Goal: Information Seeking & Learning: Learn about a topic

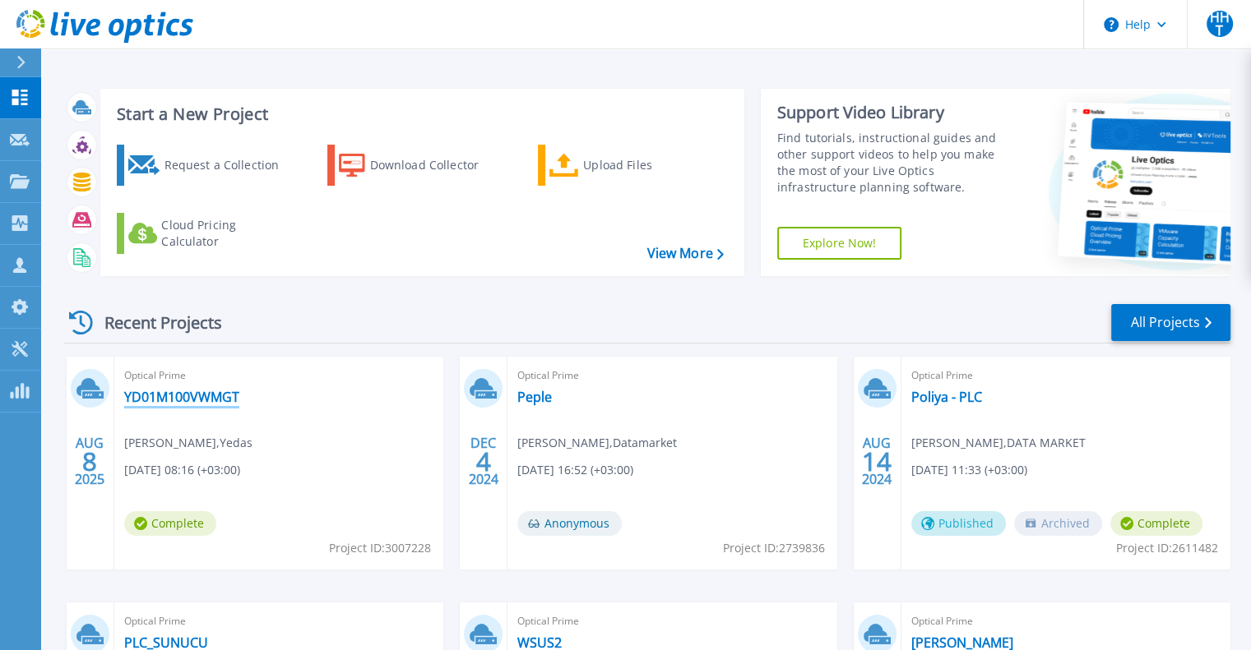
click at [214, 395] on link "YD01M100VWMGT" at bounding box center [181, 397] width 115 height 16
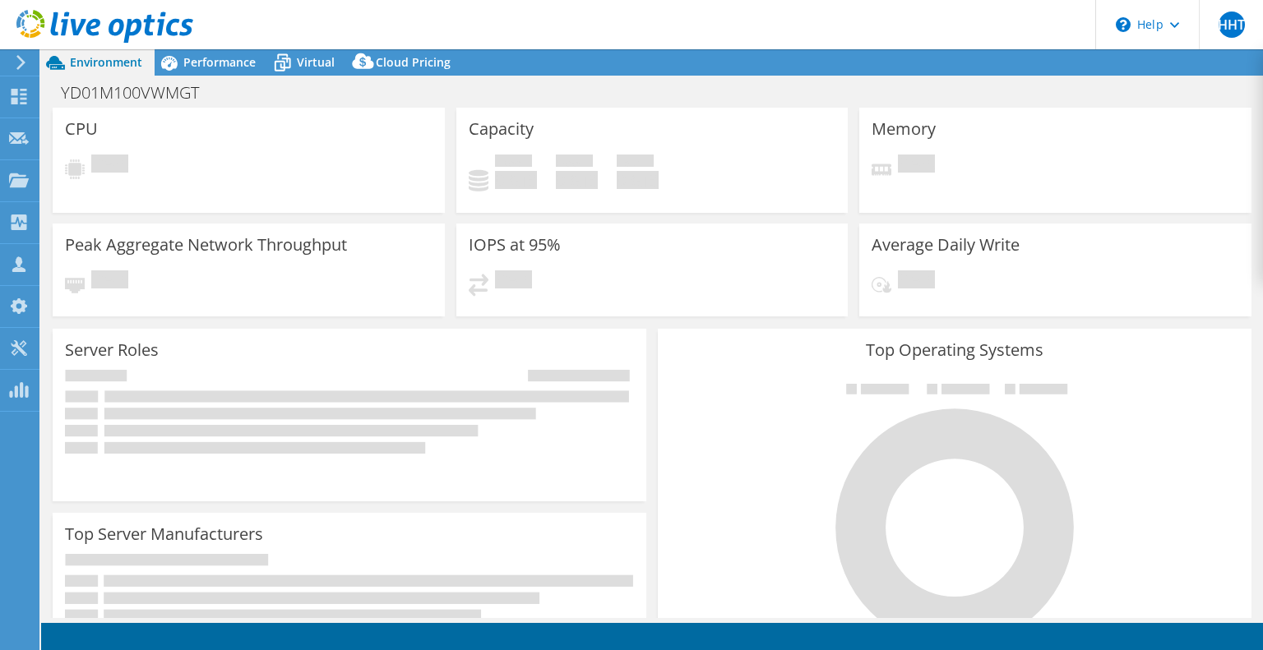
select select "USD"
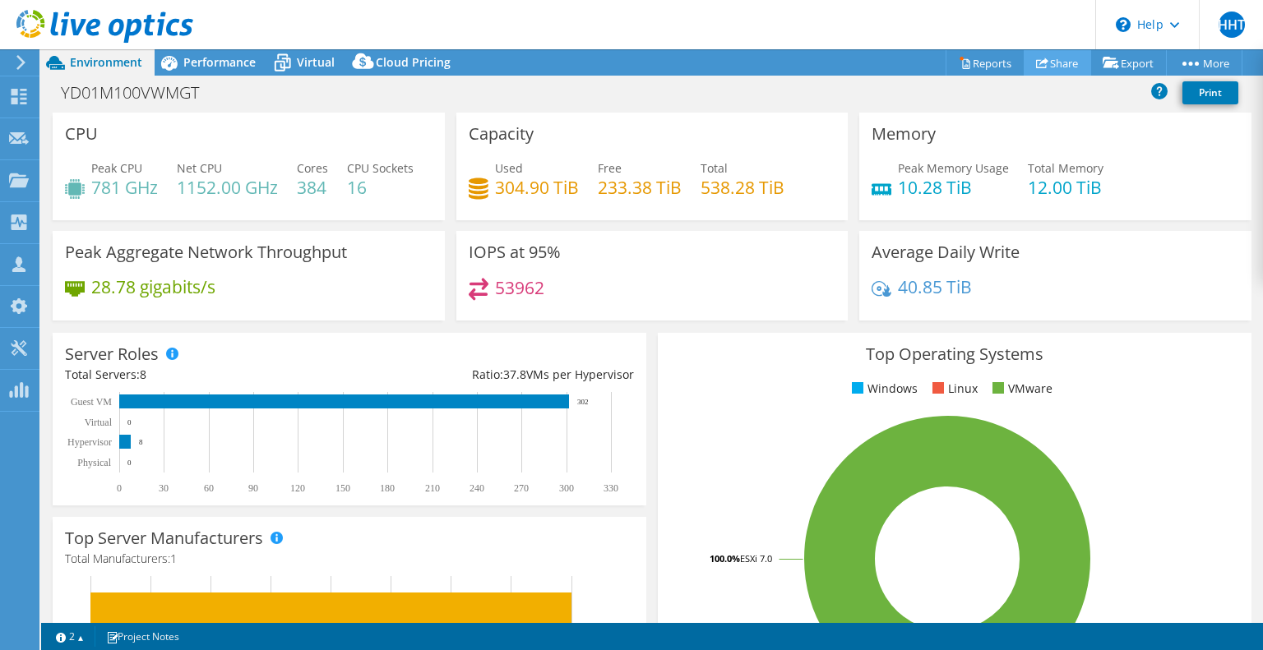
click at [1054, 65] on link "Share" at bounding box center [1057, 62] width 67 height 25
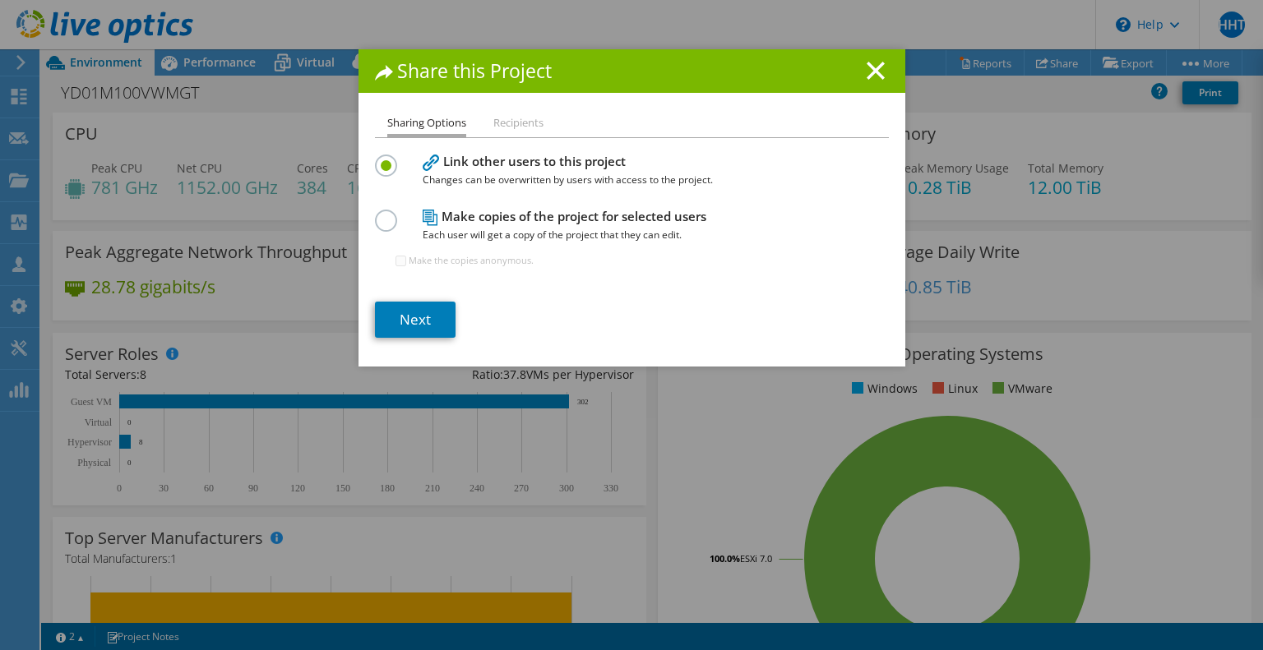
click at [547, 227] on span "Each user will get a copy of the project that they can edit." at bounding box center [628, 235] width 411 height 18
click at [379, 214] on label at bounding box center [389, 212] width 29 height 4
click at [0, 0] on input "radio" at bounding box center [0, 0] width 0 height 0
click at [870, 68] on line at bounding box center [876, 70] width 16 height 16
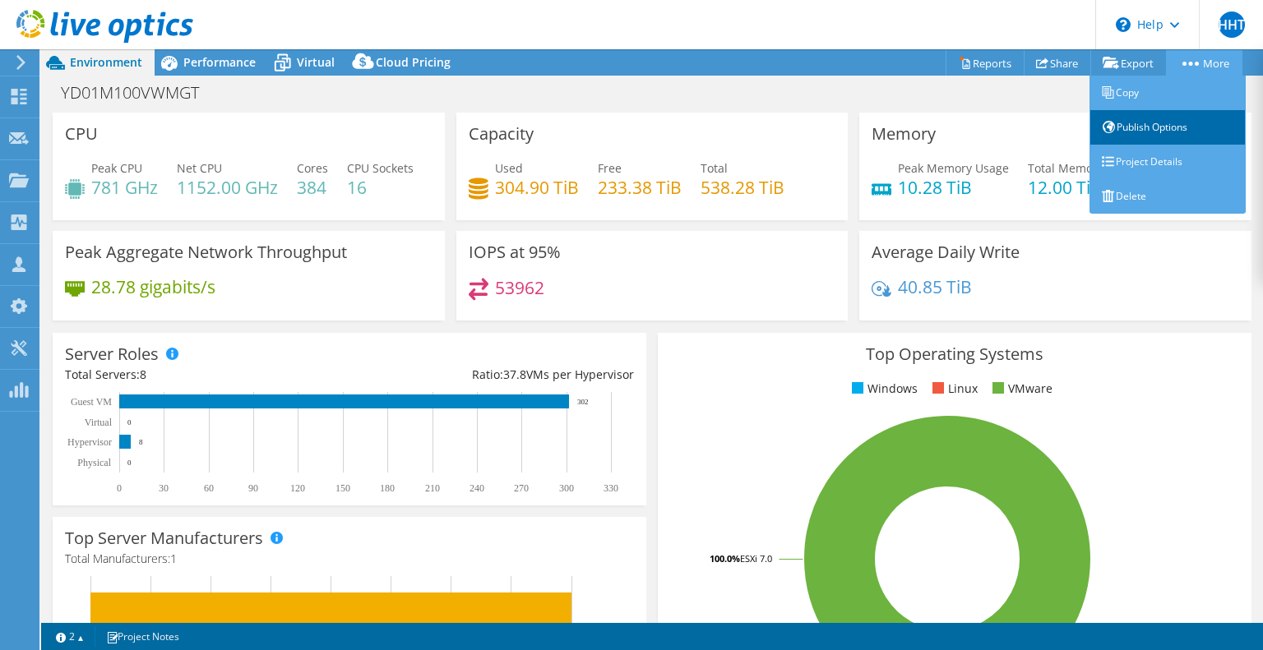
click at [1162, 132] on link "Publish Options" at bounding box center [1168, 127] width 156 height 35
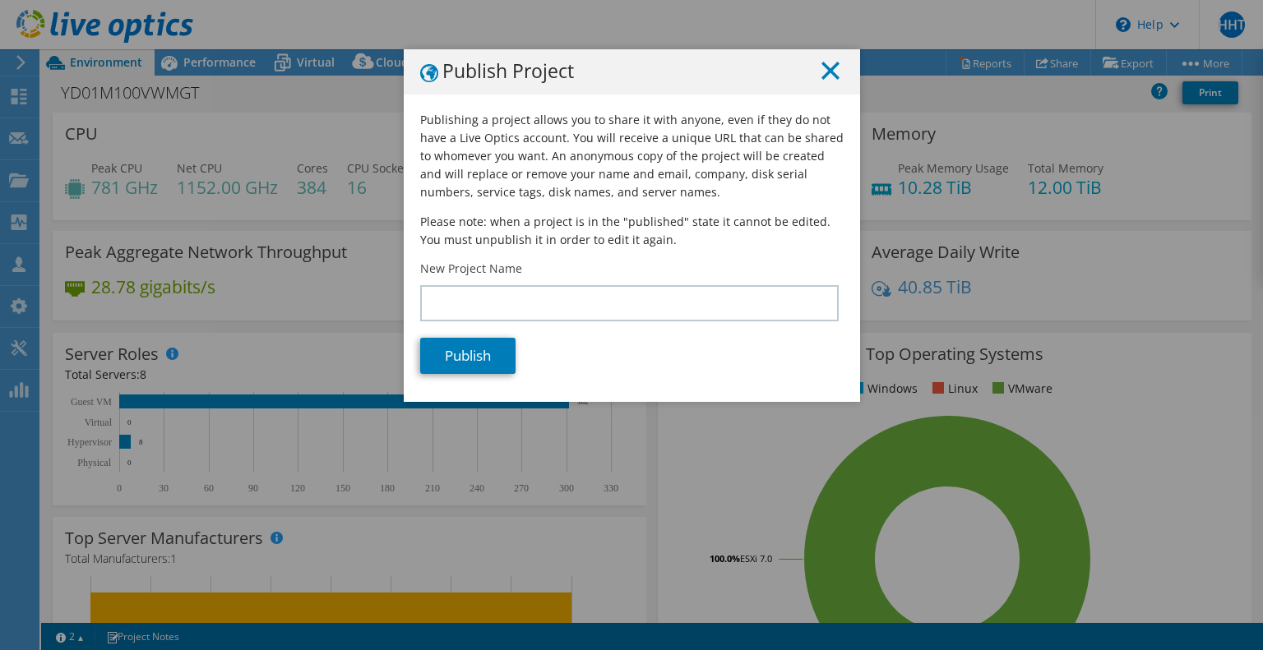
click at [829, 76] on line at bounding box center [830, 70] width 16 height 16
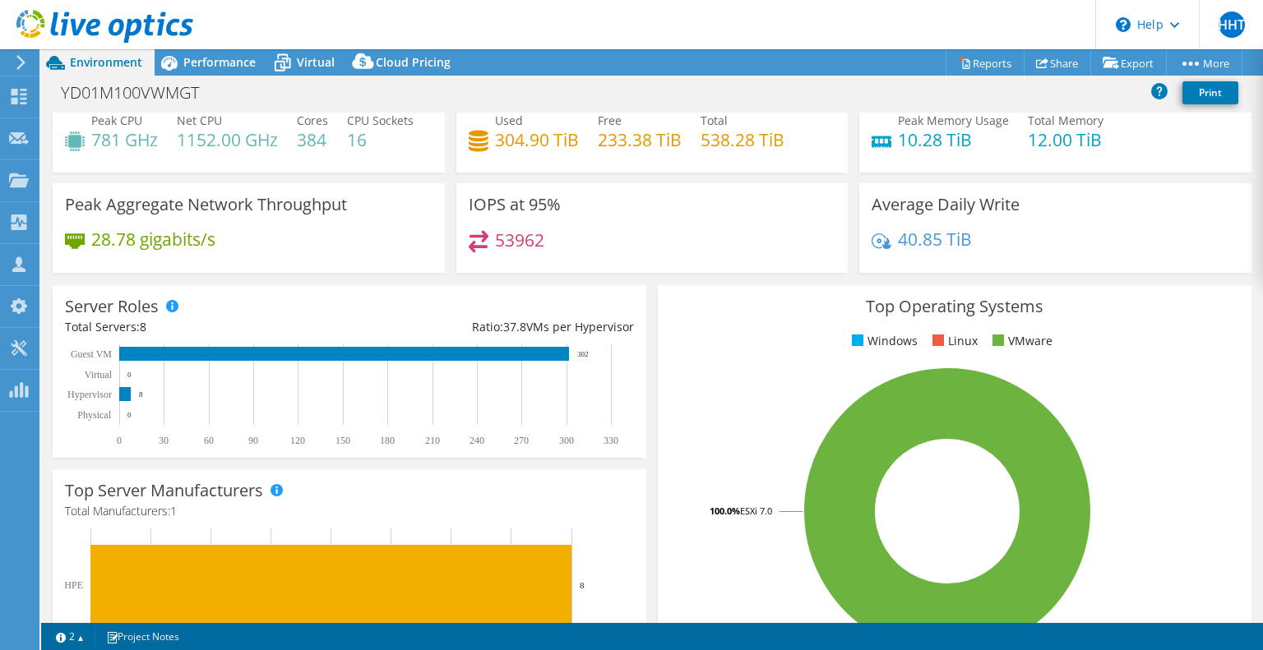
scroll to position [158, 0]
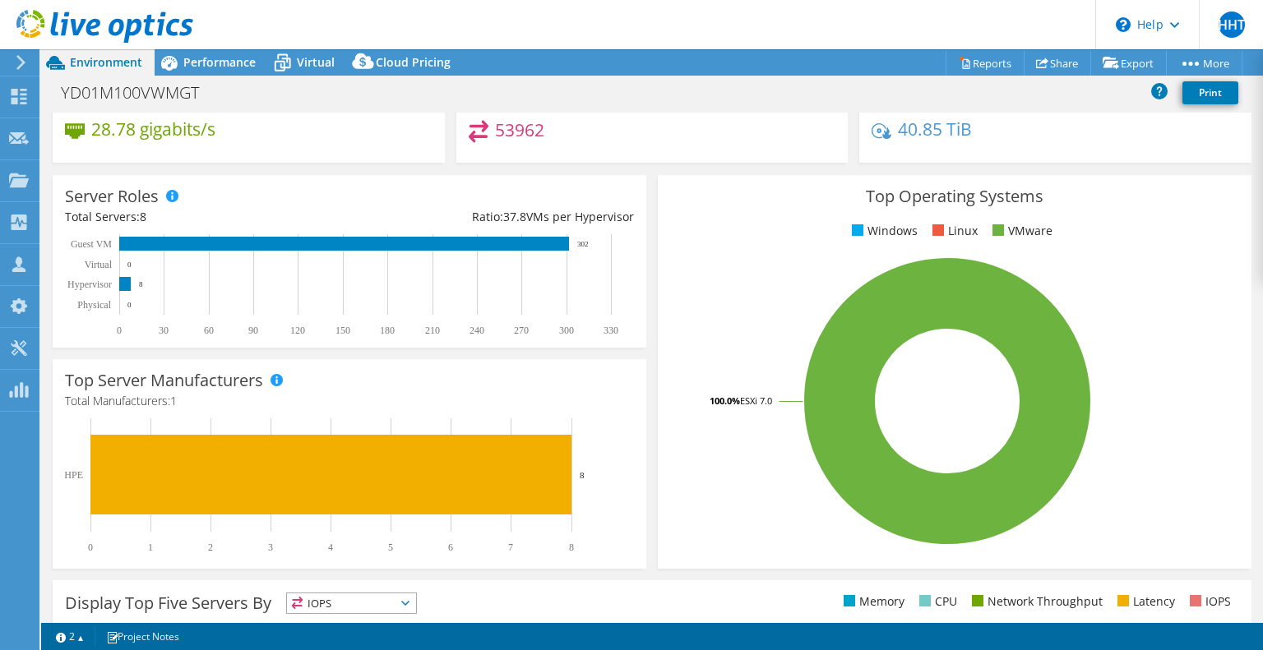
drag, startPoint x: 447, startPoint y: 261, endPoint x: 641, endPoint y: 254, distance: 193.4
click at [641, 254] on div "Server Roles Physical Servers represent bare metal servers that were targets of…" at bounding box center [349, 261] width 605 height 184
drag, startPoint x: 627, startPoint y: 261, endPoint x: 460, endPoint y: 262, distance: 167.8
click at [460, 226] on div "Ratio: 37.8 VMs per Hypervisor" at bounding box center [491, 217] width 285 height 18
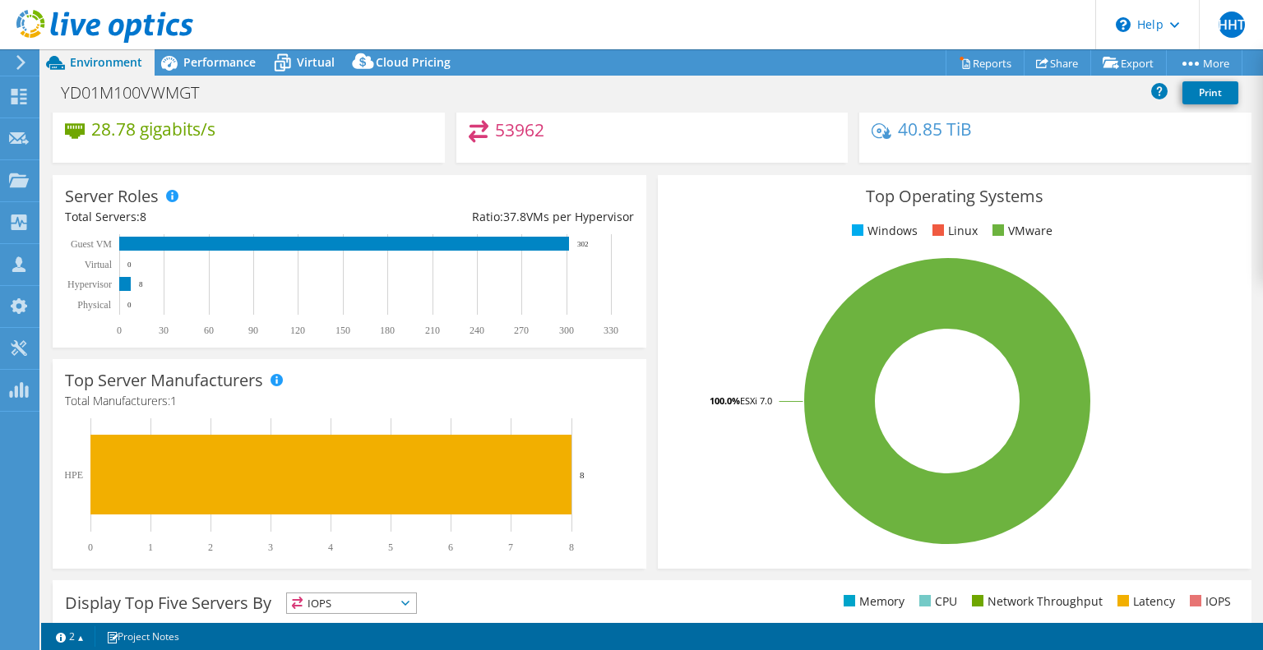
click at [460, 226] on div "Ratio: 37.8 VMs per Hypervisor" at bounding box center [491, 217] width 285 height 18
drag, startPoint x: 460, startPoint y: 261, endPoint x: 635, endPoint y: 260, distance: 175.2
click at [635, 260] on div "Server Roles Physical Servers represent bare metal servers that were targets of…" at bounding box center [350, 261] width 594 height 173
drag, startPoint x: 635, startPoint y: 260, endPoint x: 462, endPoint y: 258, distance: 172.7
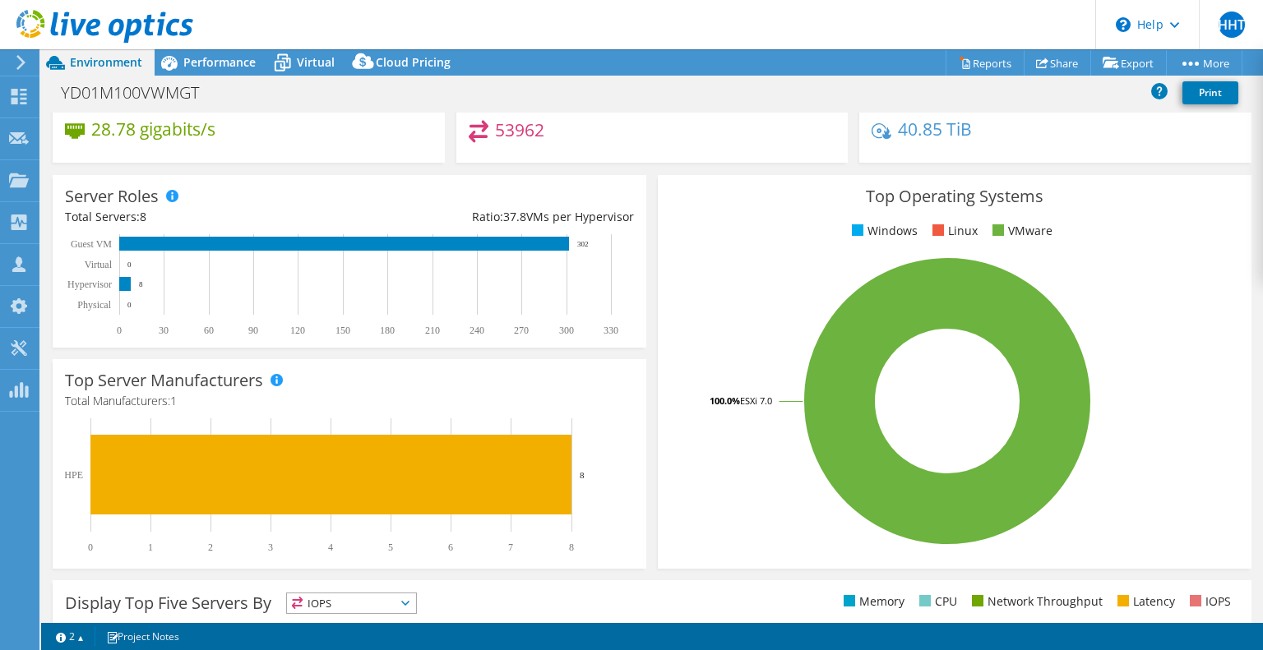
click at [462, 258] on div "Server Roles Physical Servers represent bare metal servers that were targets of…" at bounding box center [350, 261] width 594 height 173
click at [462, 226] on div "Ratio: 37.8 VMs per Hypervisor" at bounding box center [491, 217] width 285 height 18
drag, startPoint x: 462, startPoint y: 258, endPoint x: 632, endPoint y: 266, distance: 169.6
click at [632, 266] on div "Server Roles Physical Servers represent bare metal servers that were targets of…" at bounding box center [350, 261] width 594 height 173
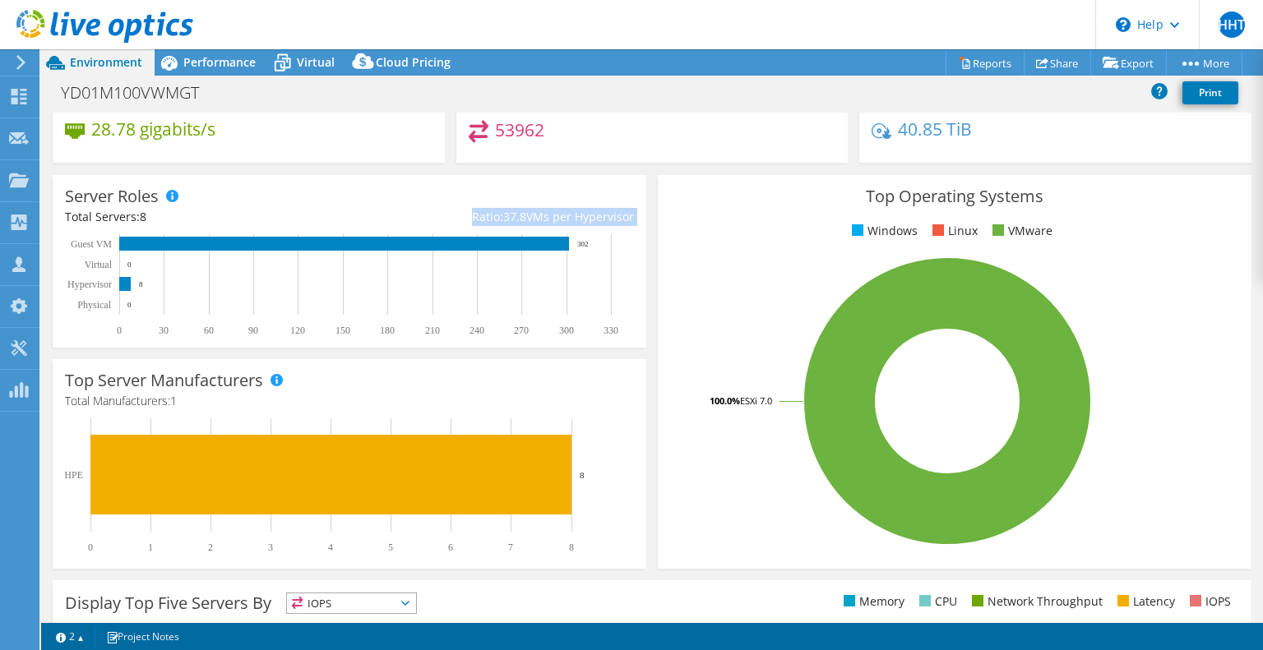
drag, startPoint x: 632, startPoint y: 266, endPoint x: 457, endPoint y: 266, distance: 174.3
click at [457, 266] on div "Server Roles Physical Servers represent bare metal servers that were targets of…" at bounding box center [350, 261] width 594 height 173
click at [457, 226] on div "Ratio: 37.8 VMs per Hypervisor" at bounding box center [491, 217] width 285 height 18
drag, startPoint x: 457, startPoint y: 266, endPoint x: 618, endPoint y: 262, distance: 161.2
click at [618, 226] on div "Ratio: 37.8 VMs per Hypervisor" at bounding box center [491, 217] width 285 height 18
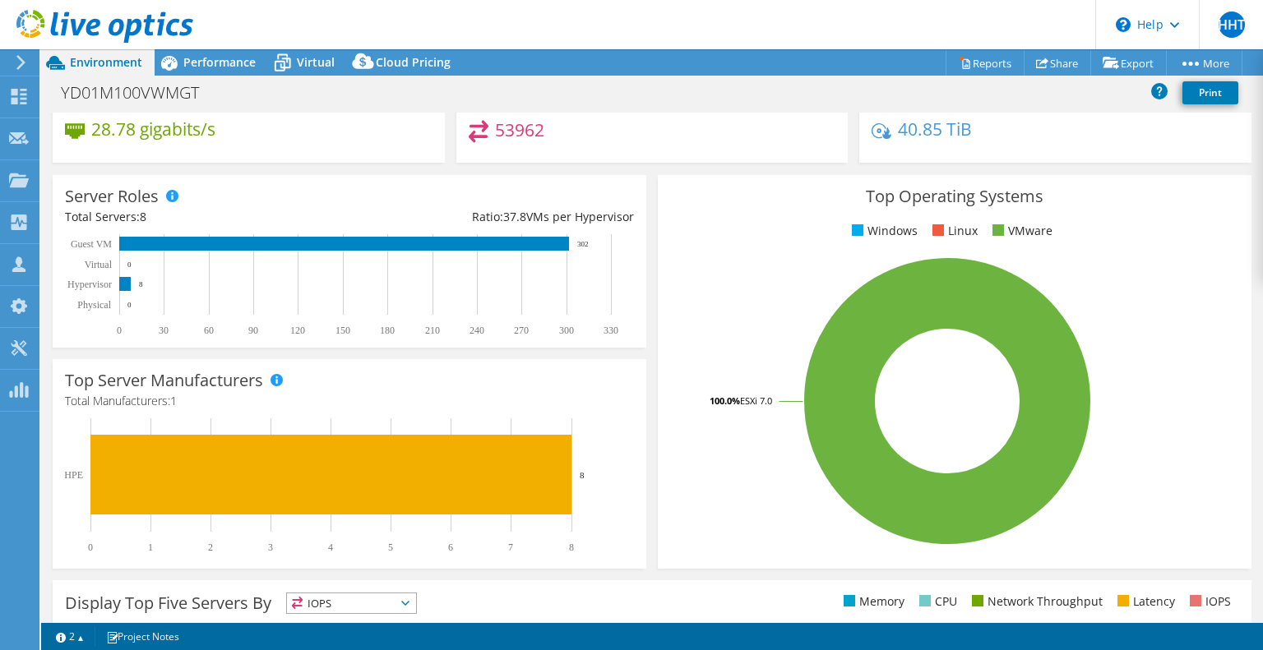
click at [618, 226] on div "Ratio: 37.8 VMs per Hypervisor" at bounding box center [491, 217] width 285 height 18
drag, startPoint x: 626, startPoint y: 263, endPoint x: 460, endPoint y: 261, distance: 165.3
click at [460, 226] on div "Ratio: 37.8 VMs per Hypervisor" at bounding box center [491, 217] width 285 height 18
drag, startPoint x: 460, startPoint y: 261, endPoint x: 625, endPoint y: 262, distance: 164.5
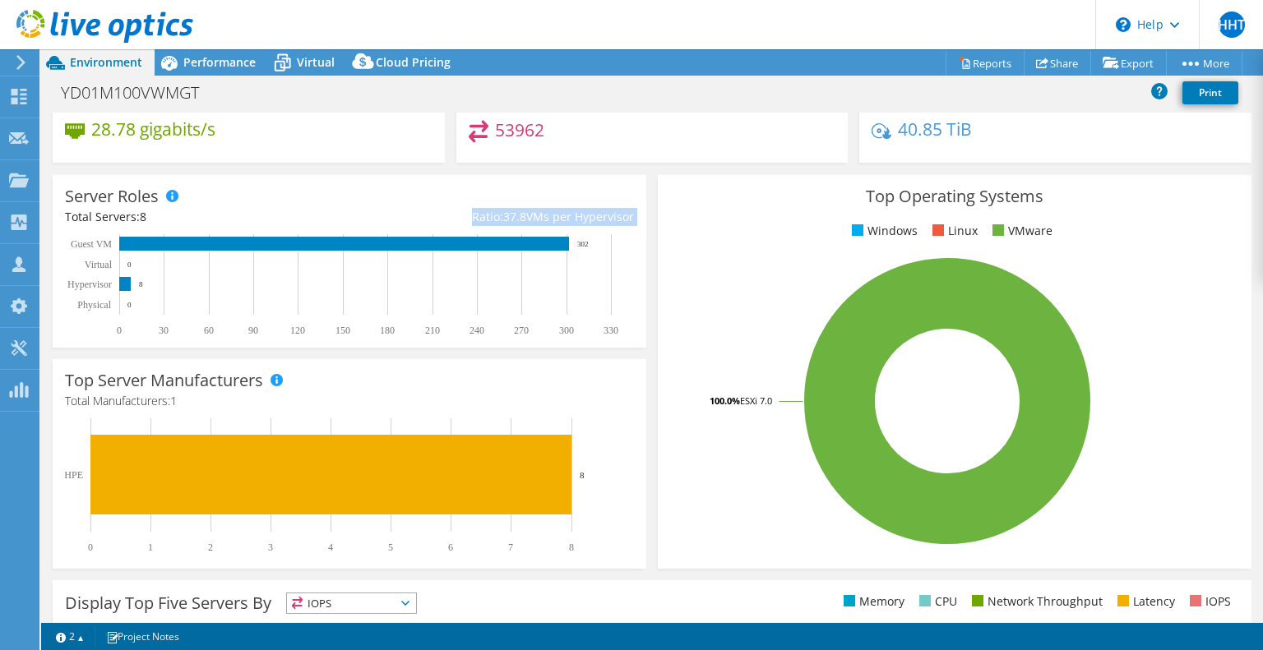
click at [625, 226] on div "Ratio: 37.8 VMs per Hypervisor" at bounding box center [491, 217] width 285 height 18
click at [194, 67] on span "Performance" at bounding box center [219, 62] width 72 height 16
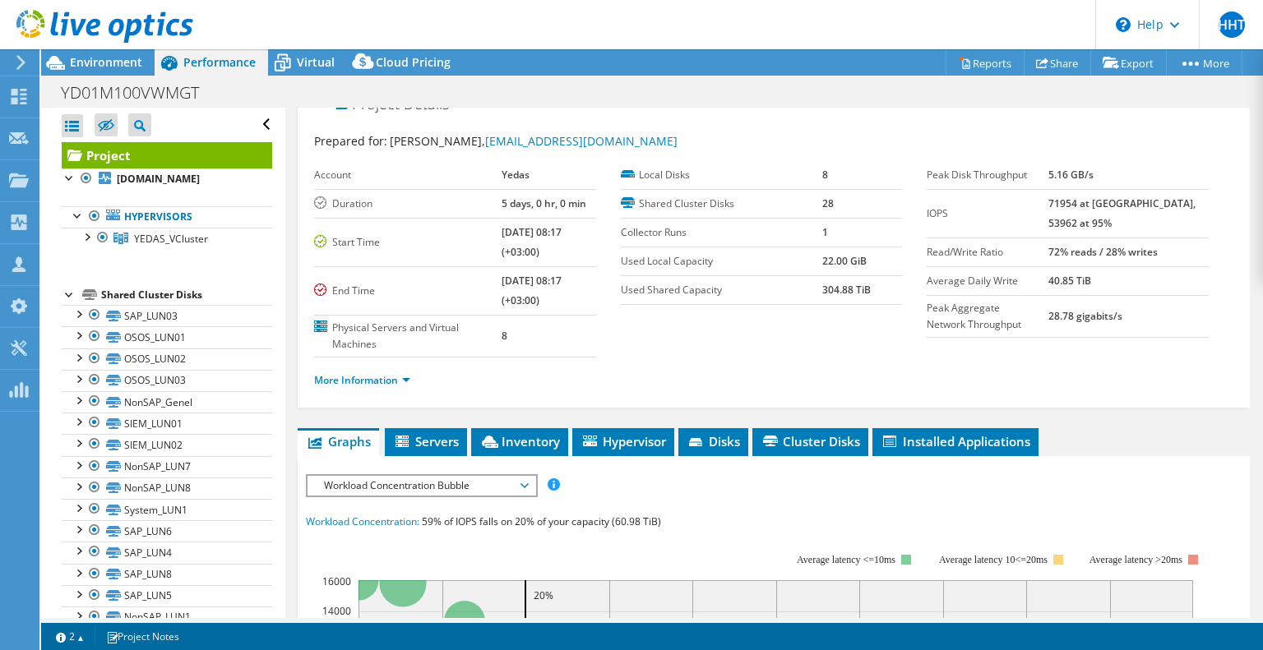
scroll to position [21, 0]
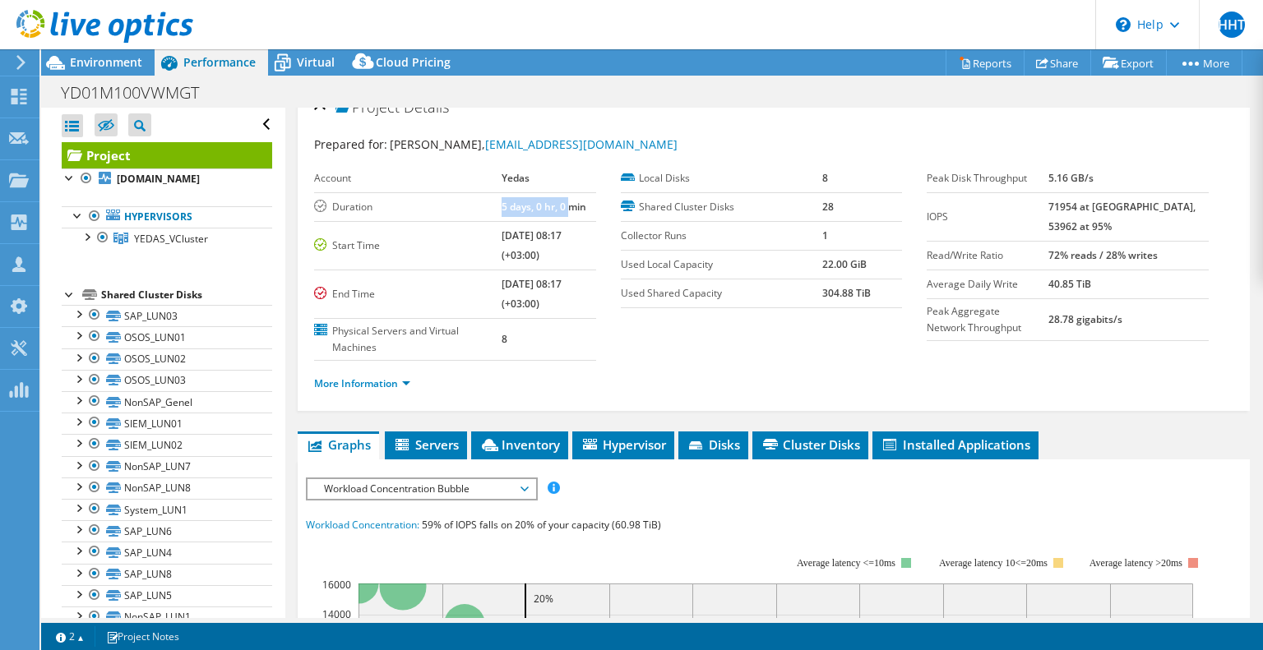
drag, startPoint x: 471, startPoint y: 200, endPoint x: 556, endPoint y: 193, distance: 85.0
click at [556, 193] on tr "Duration 5 days, 0 hr, 0 min" at bounding box center [455, 206] width 282 height 29
click at [621, 240] on label "Collector Runs" at bounding box center [721, 236] width 201 height 16
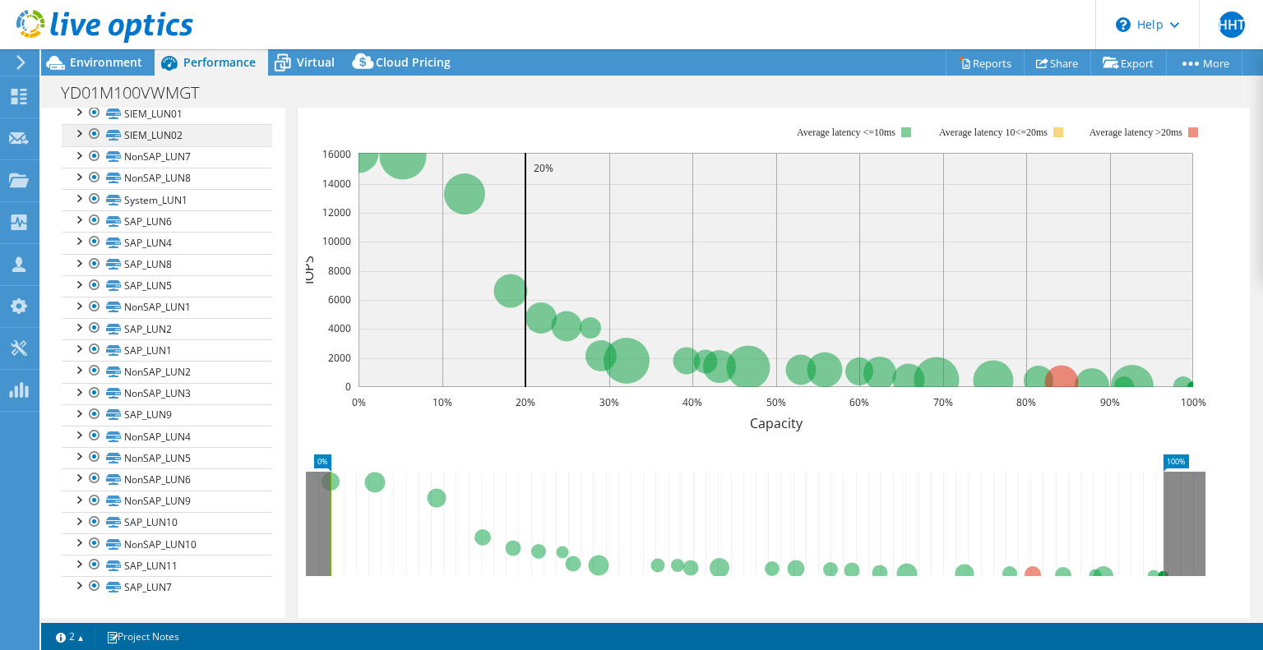
scroll to position [0, 0]
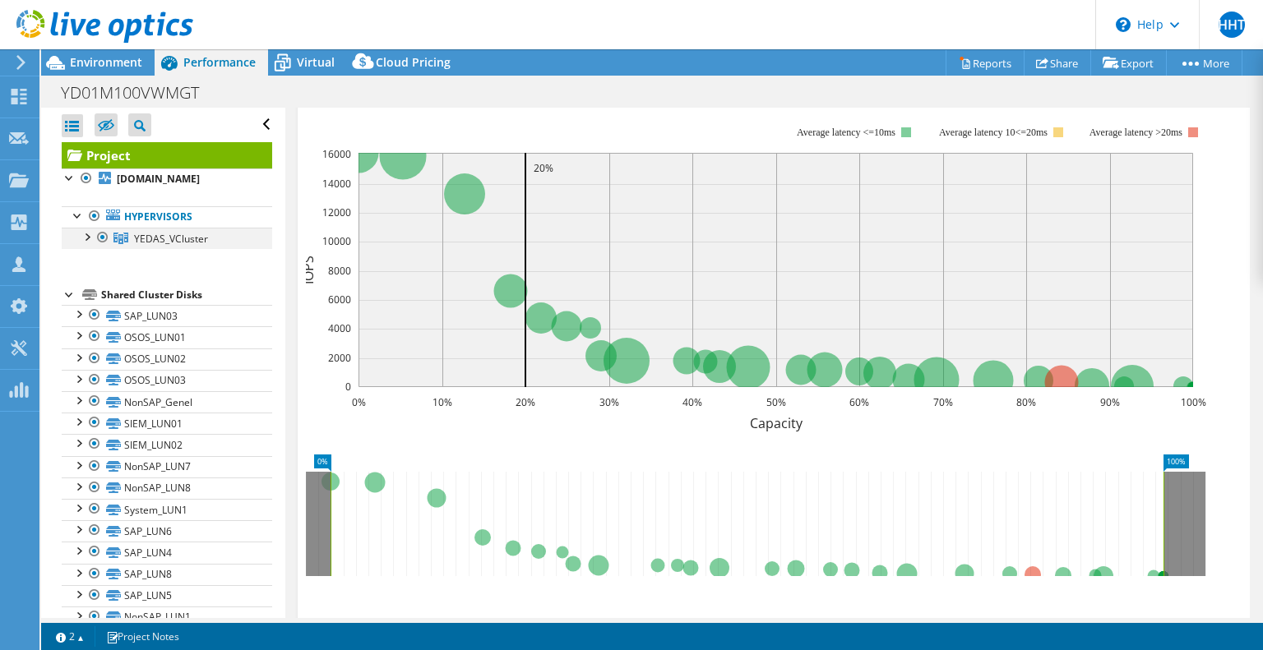
click at [87, 244] on div at bounding box center [86, 236] width 16 height 16
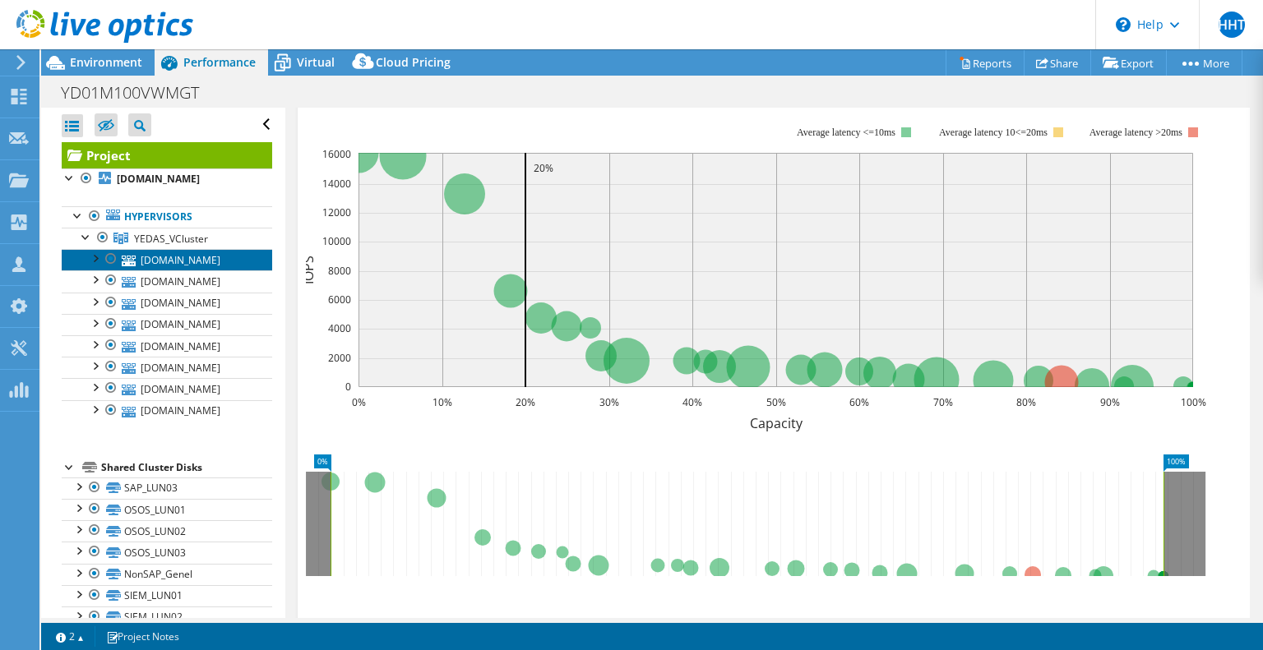
click at [188, 271] on link "[DOMAIN_NAME]" at bounding box center [167, 259] width 211 height 21
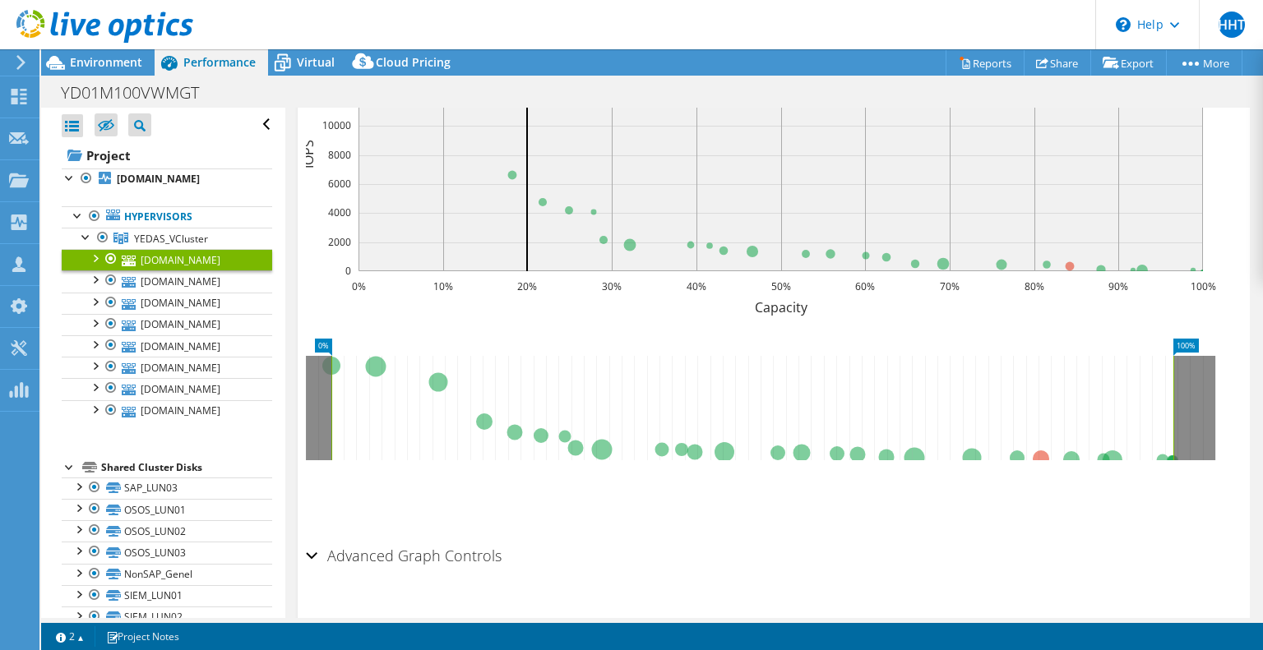
scroll to position [372, 0]
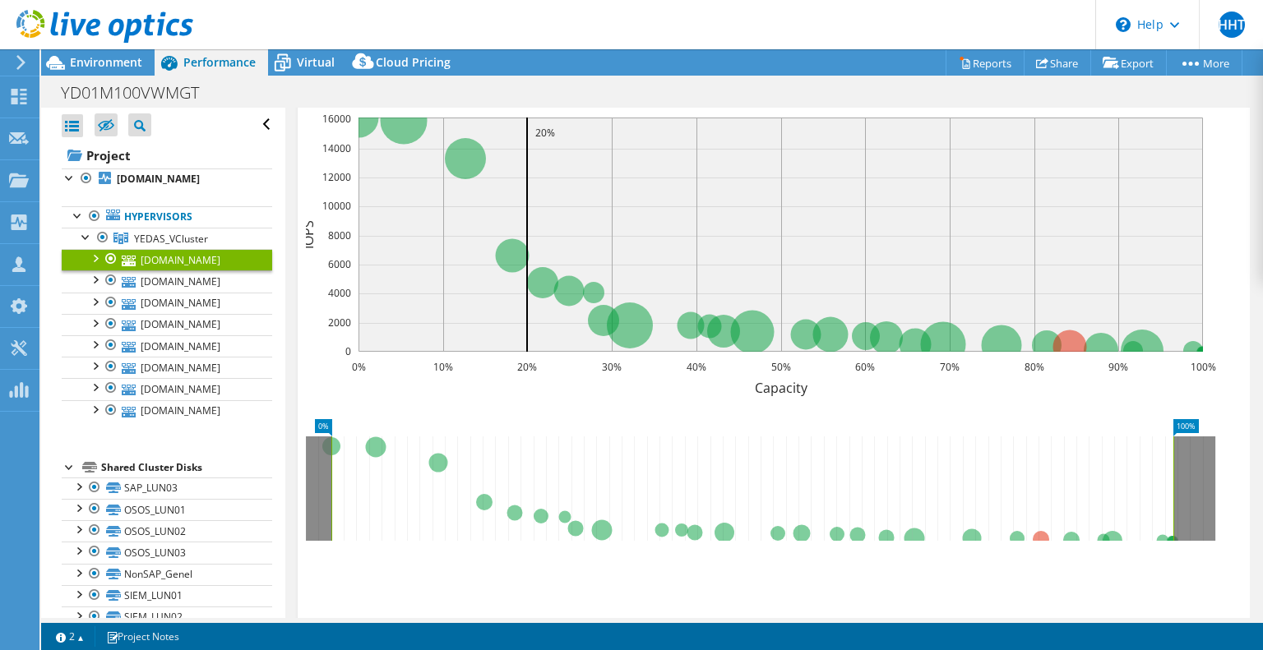
click at [93, 266] on div at bounding box center [94, 257] width 16 height 16
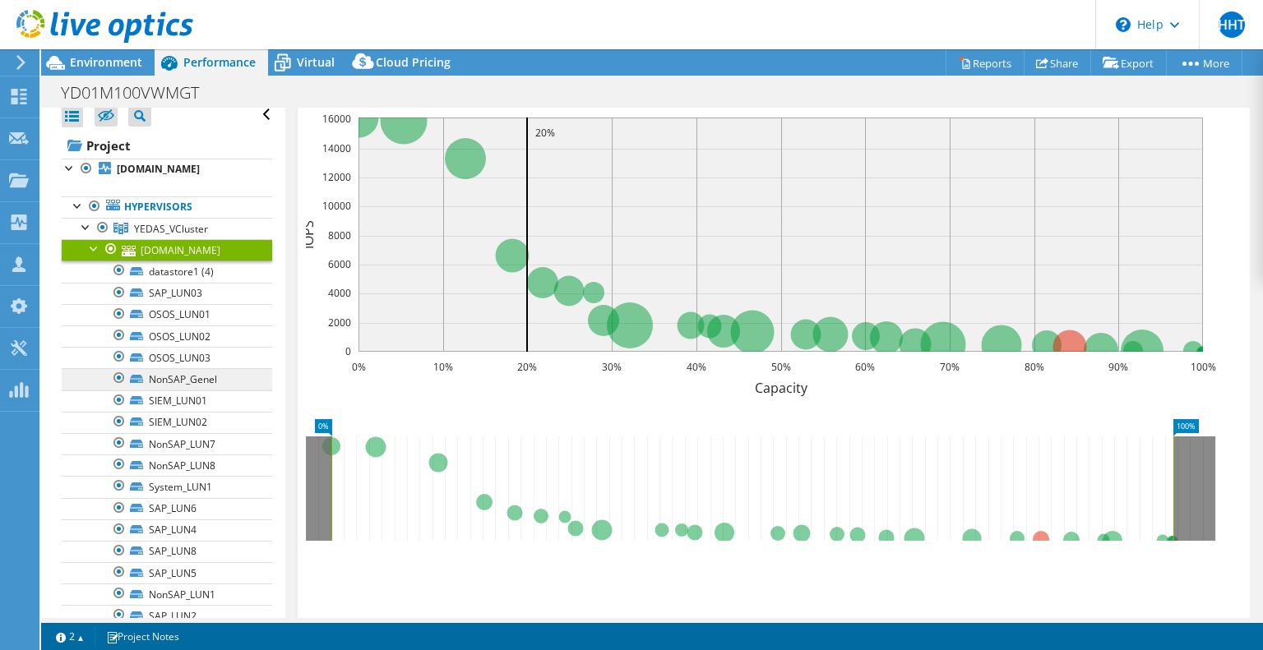
scroll to position [0, 0]
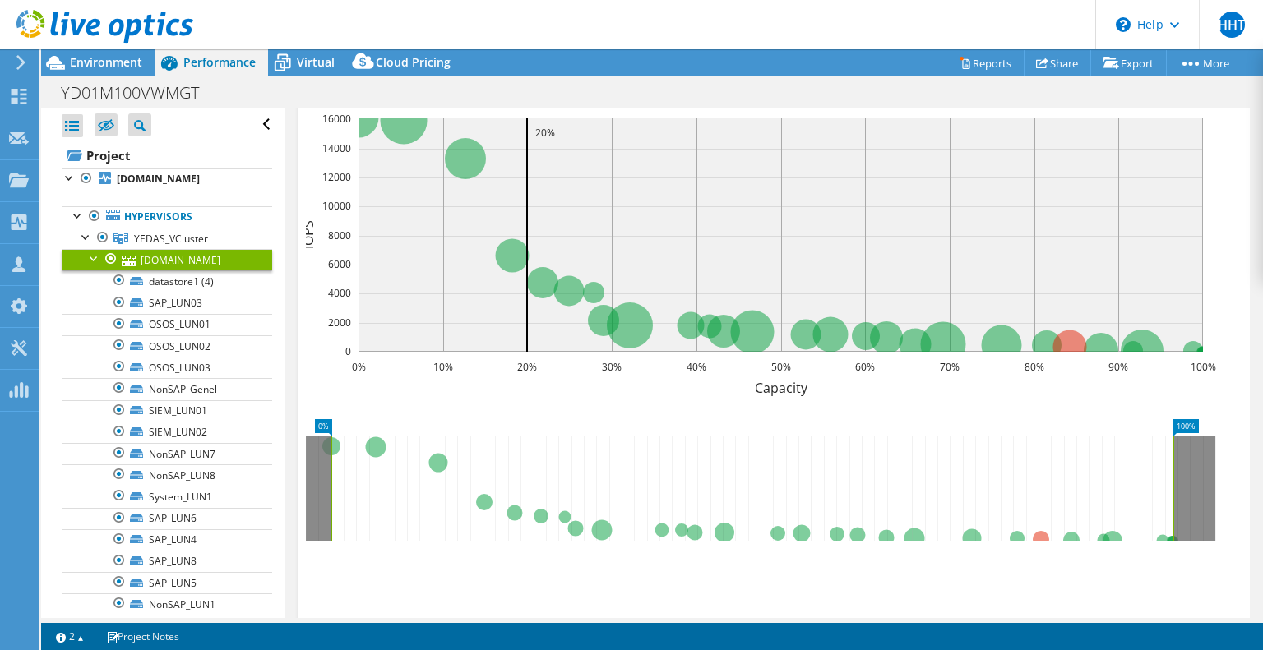
click at [92, 266] on div at bounding box center [94, 257] width 16 height 16
